Goal: Task Accomplishment & Management: Manage account settings

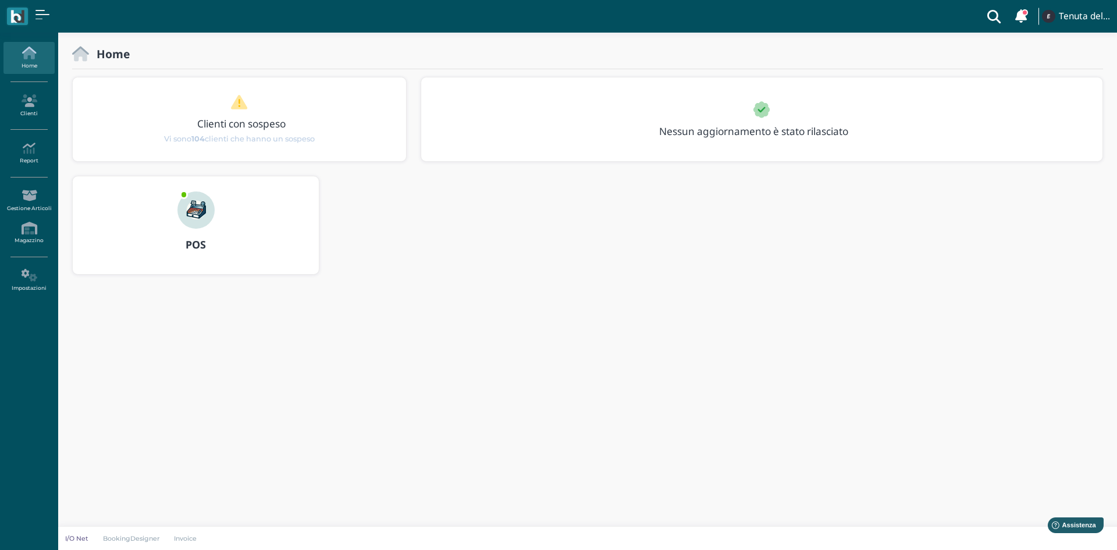
click at [212, 218] on img at bounding box center [195, 209] width 37 height 37
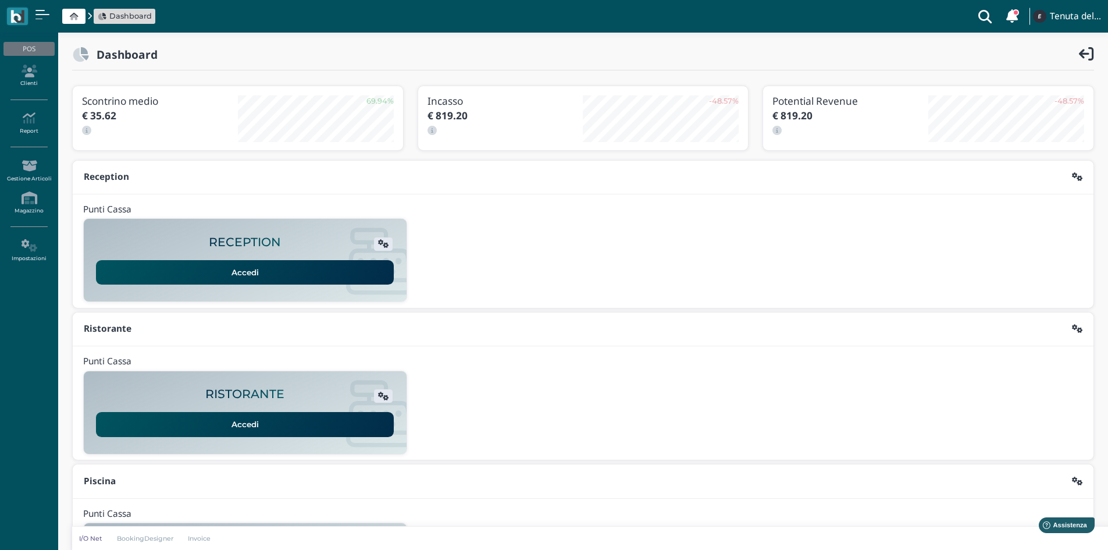
scroll to position [95, 0]
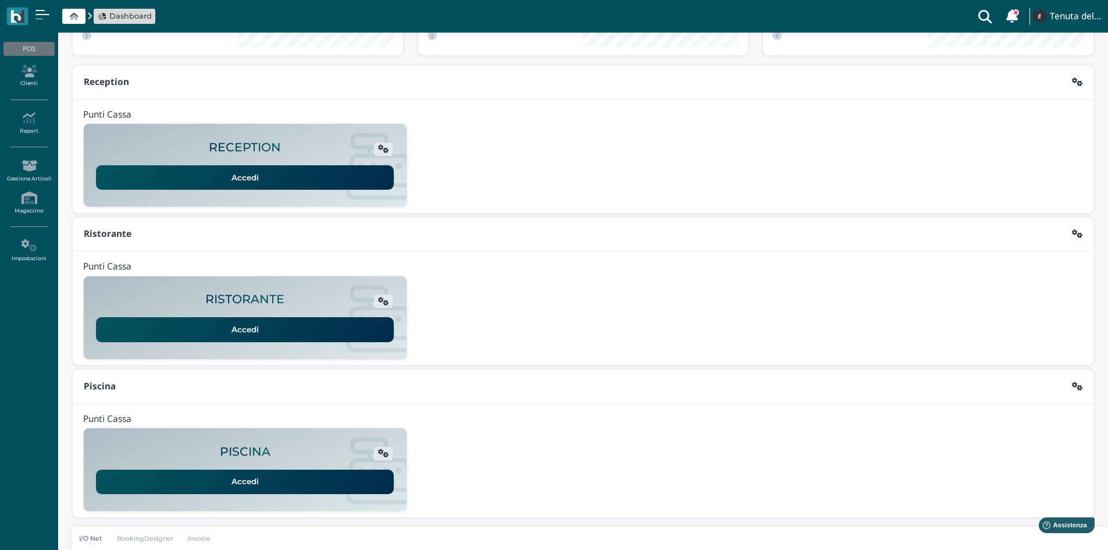
drag, startPoint x: 241, startPoint y: 364, endPoint x: 215, endPoint y: 477, distance: 116.5
click at [215, 477] on link "Accedi" at bounding box center [245, 482] width 298 height 24
click at [24, 74] on icon at bounding box center [28, 71] width 51 height 13
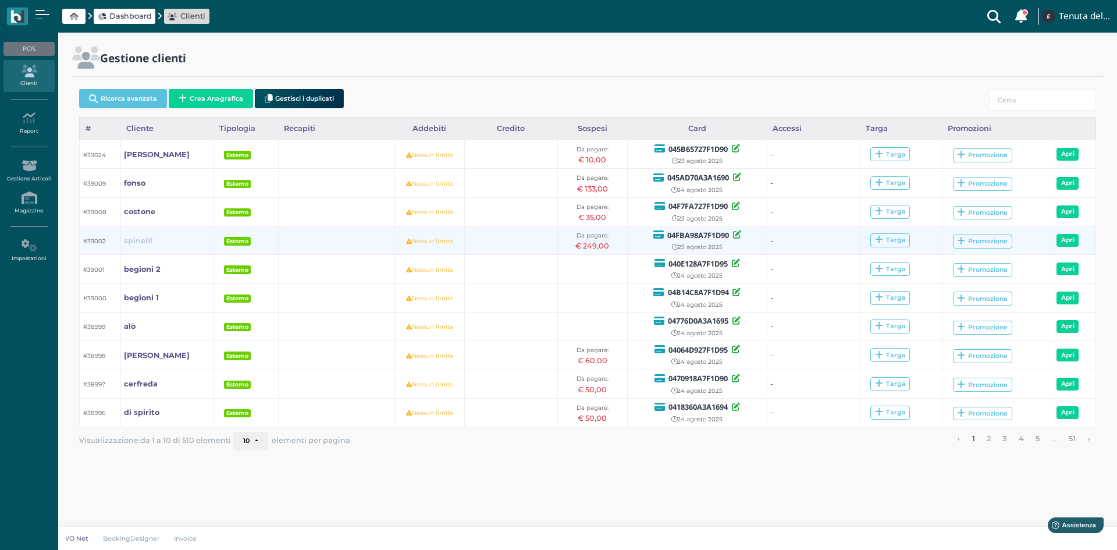
click at [133, 240] on b "spinelli" at bounding box center [138, 240] width 29 height 9
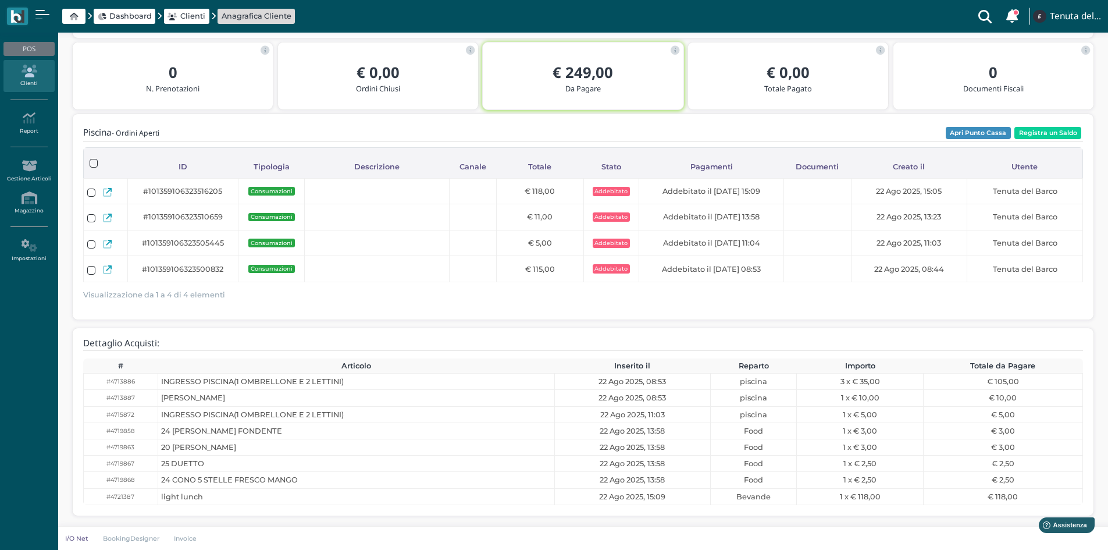
scroll to position [165, 0]
click at [38, 75] on icon at bounding box center [28, 71] width 51 height 13
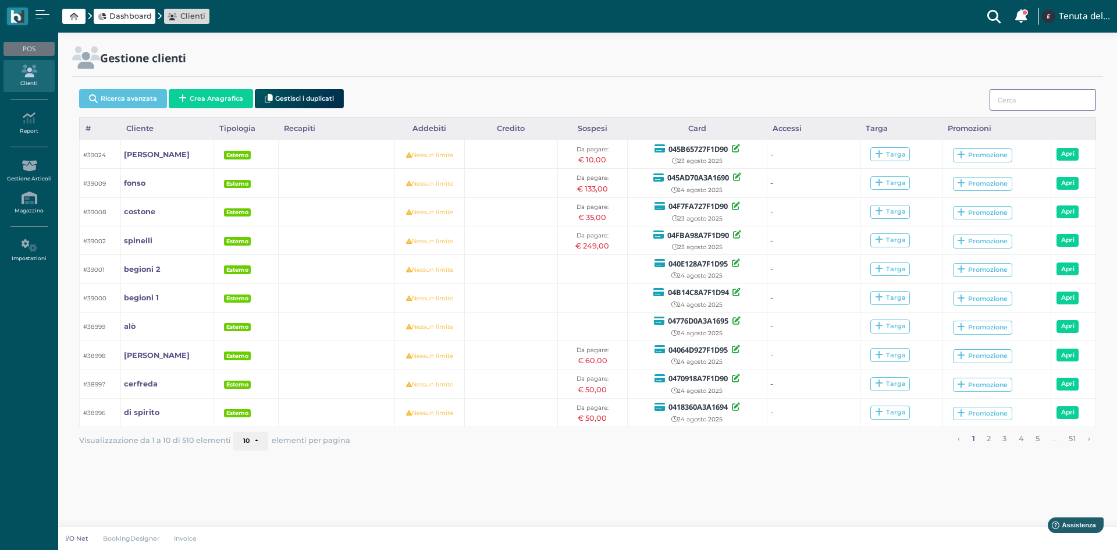
click at [1039, 96] on input "search" at bounding box center [1043, 100] width 106 height 22
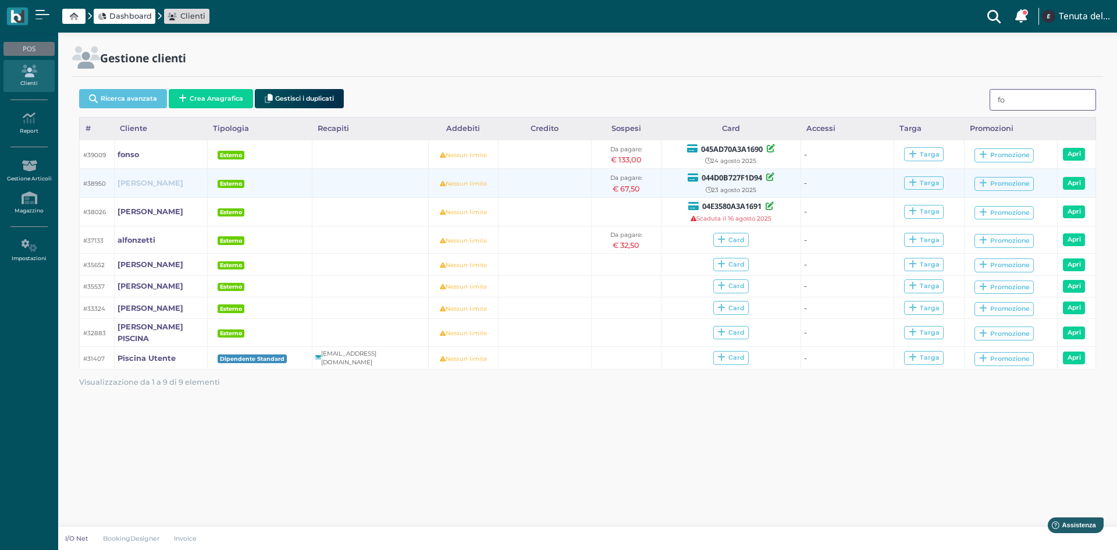
type input "fo"
click at [137, 184] on b "[PERSON_NAME]" at bounding box center [151, 183] width 66 height 9
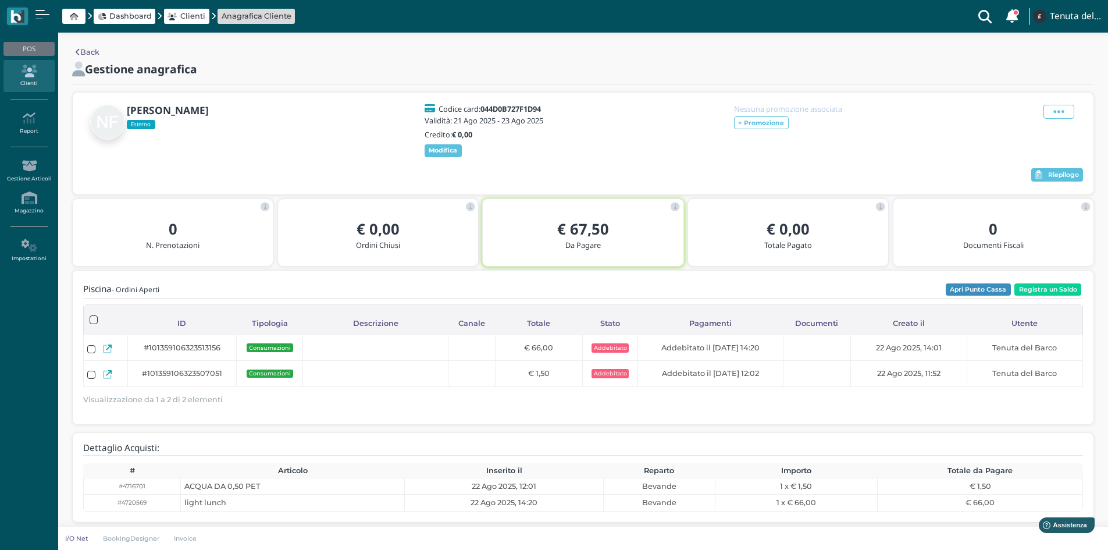
click at [41, 78] on link "Clienti" at bounding box center [28, 76] width 51 height 32
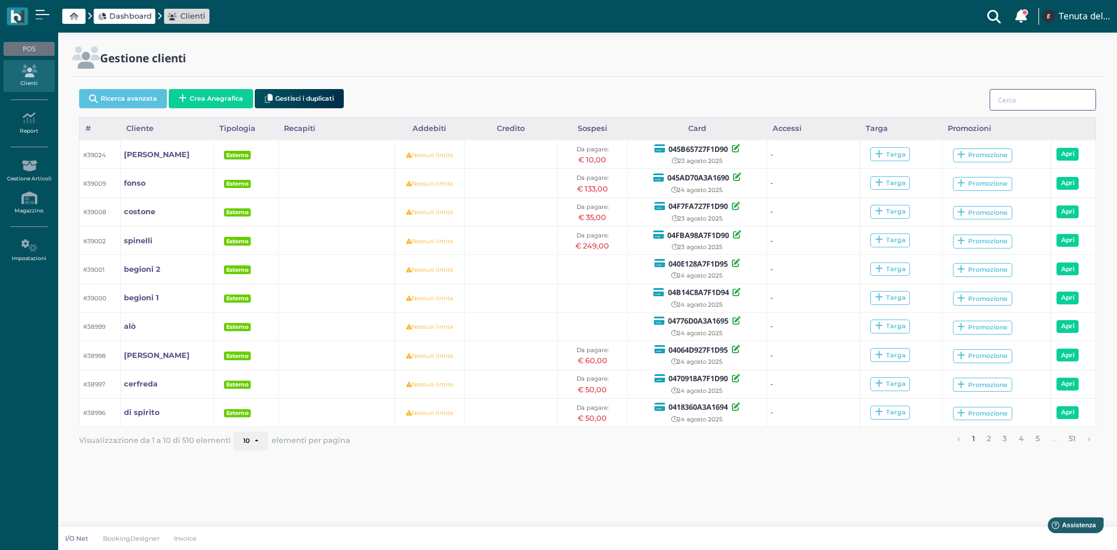
click at [1003, 103] on input "search" at bounding box center [1043, 100] width 106 height 22
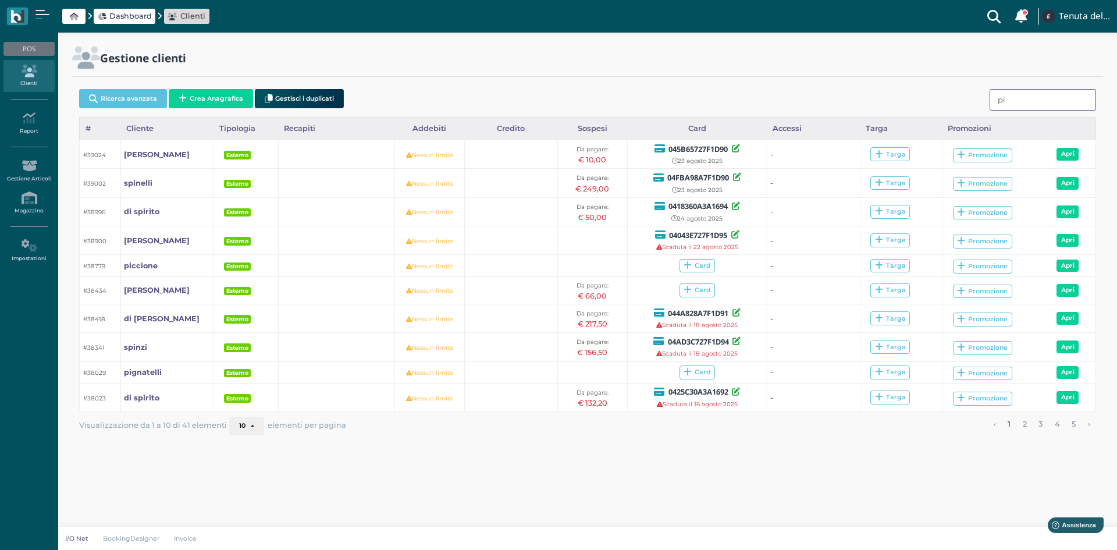
click at [1049, 108] on input "pi" at bounding box center [1043, 100] width 106 height 22
type input "p"
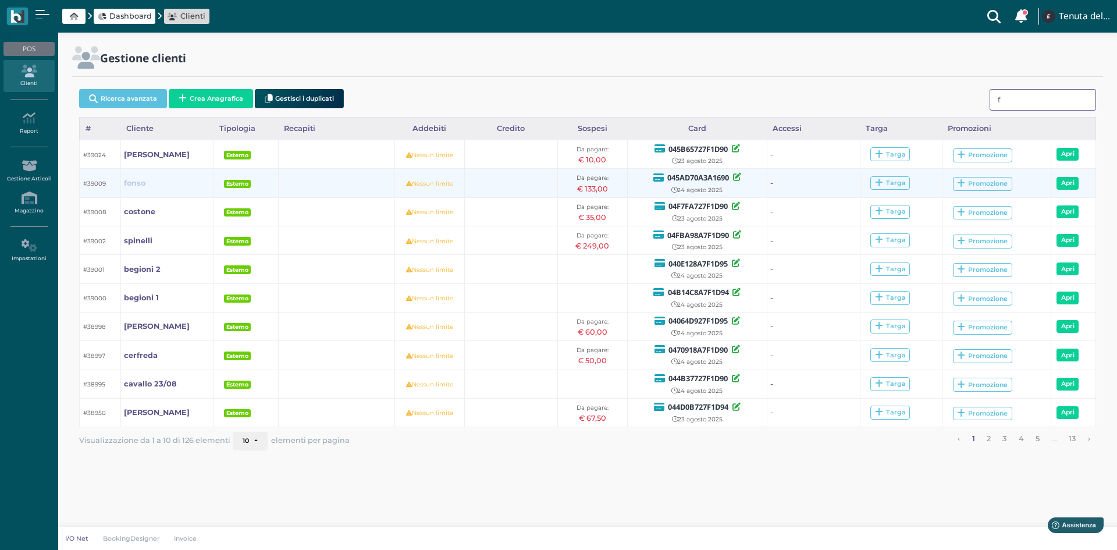
type input "f"
click at [142, 182] on b "fonso" at bounding box center [135, 183] width 22 height 9
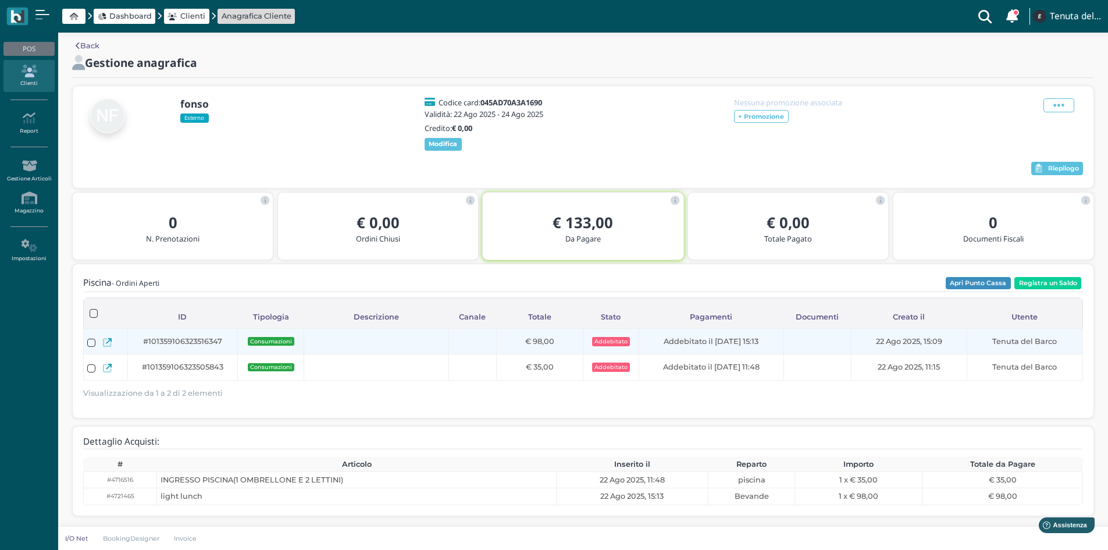
scroll to position [23, 0]
